Goal: Transaction & Acquisition: Register for event/course

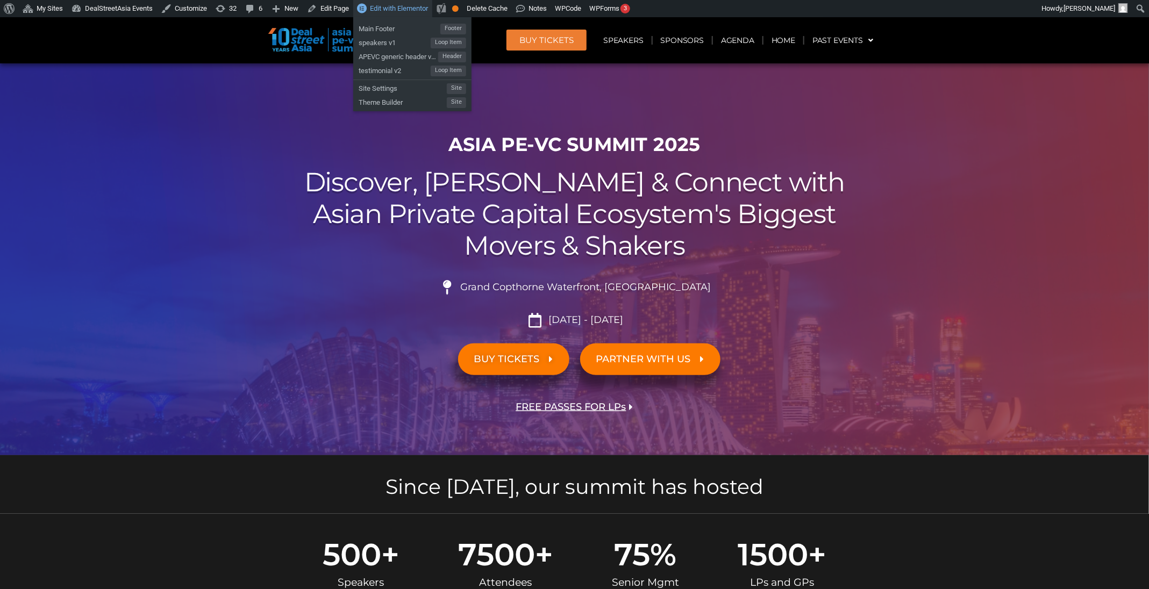
click at [372, 8] on span "Edit with Elementor" at bounding box center [399, 8] width 58 height 8
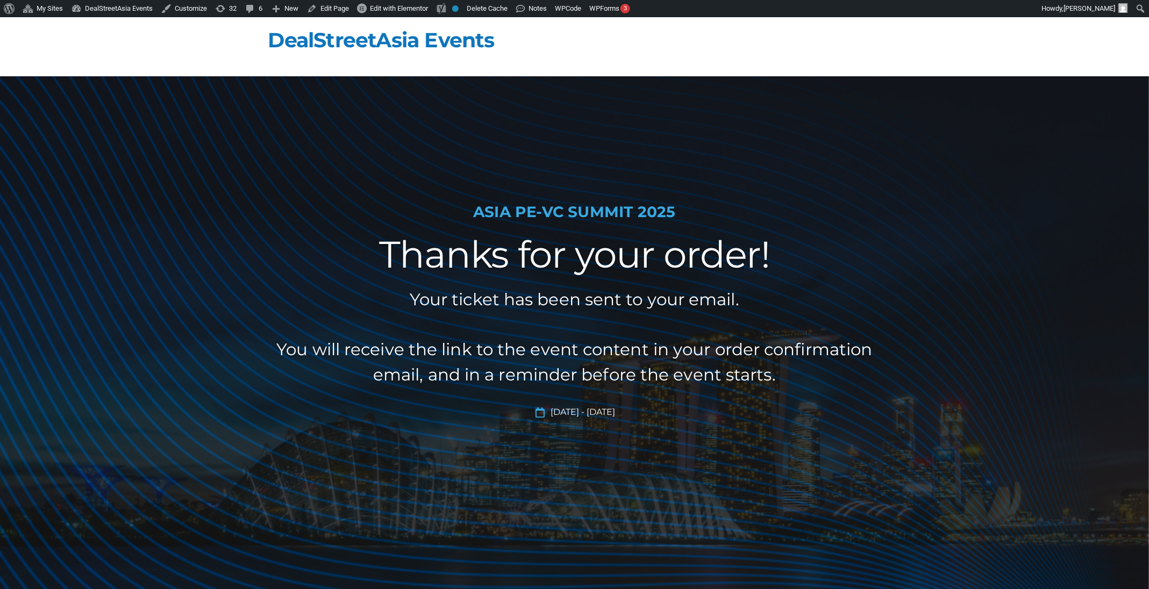
click at [692, 355] on h2 "Your ticket has been sent to your email. You will receive the link to the event…" at bounding box center [575, 337] width 602 height 100
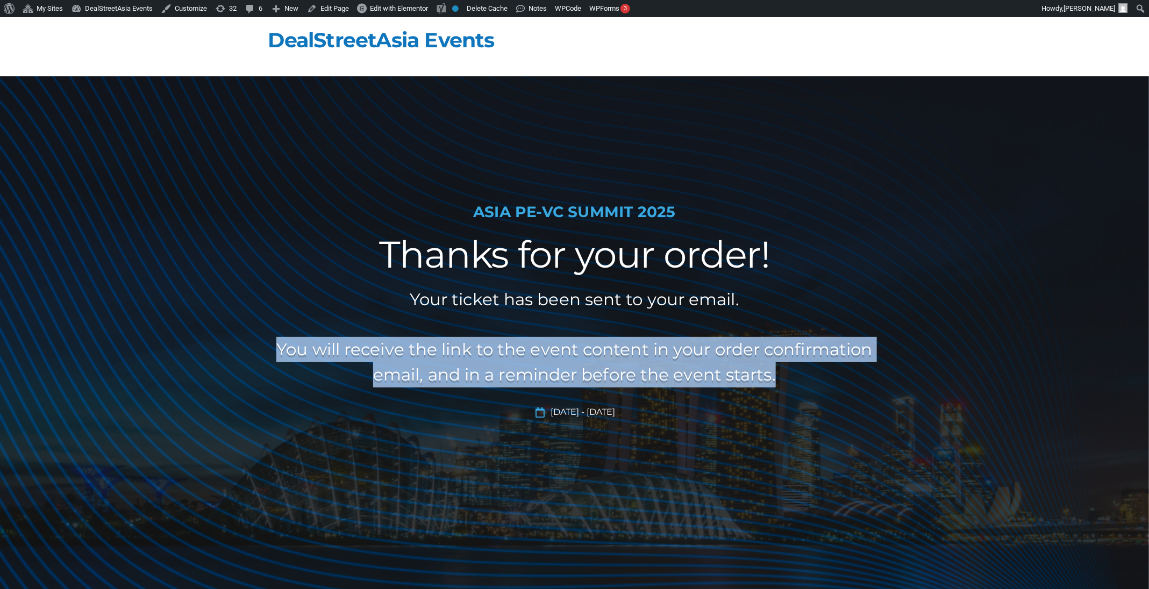
click at [692, 355] on h2 "Your ticket has been sent to your email. You will receive the link to the event…" at bounding box center [575, 337] width 602 height 100
click at [694, 358] on h2 "Your ticket has been sent to your email. You will receive the link to the event…" at bounding box center [575, 337] width 602 height 100
